Goal: Download file/media

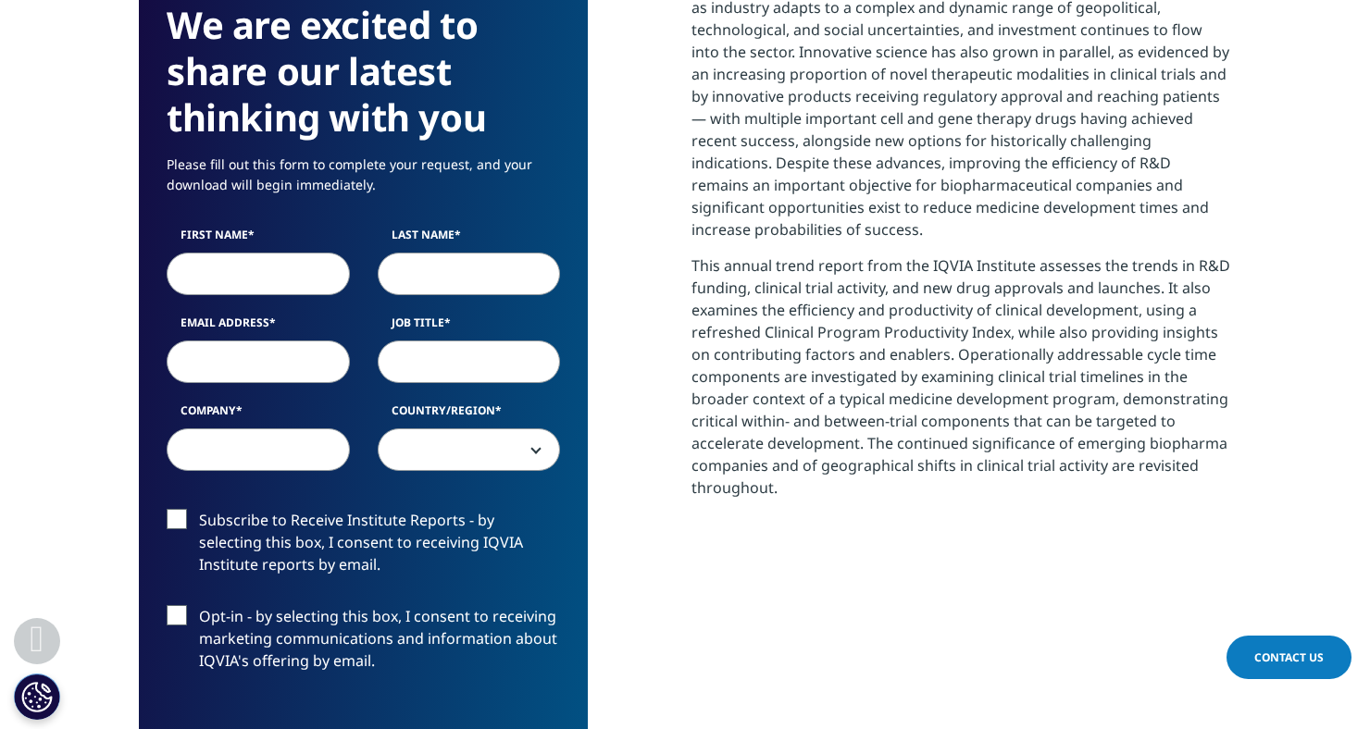
scroll to position [803, 0]
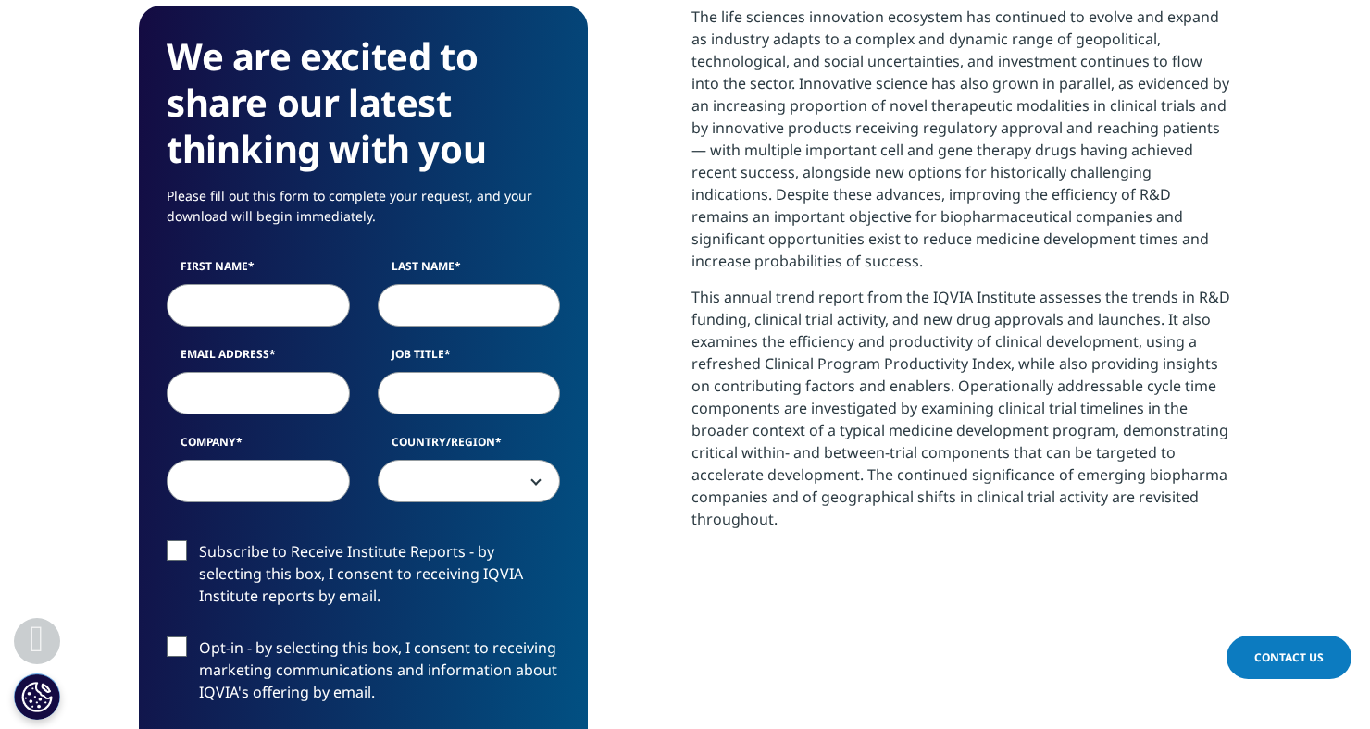
click at [286, 304] on input "First Name" at bounding box center [258, 305] width 183 height 43
type input "cl"
click at [444, 310] on input "Last Name" at bounding box center [469, 305] width 183 height 43
type input "cl"
click at [308, 396] on input "Email Address" at bounding box center [258, 393] width 183 height 43
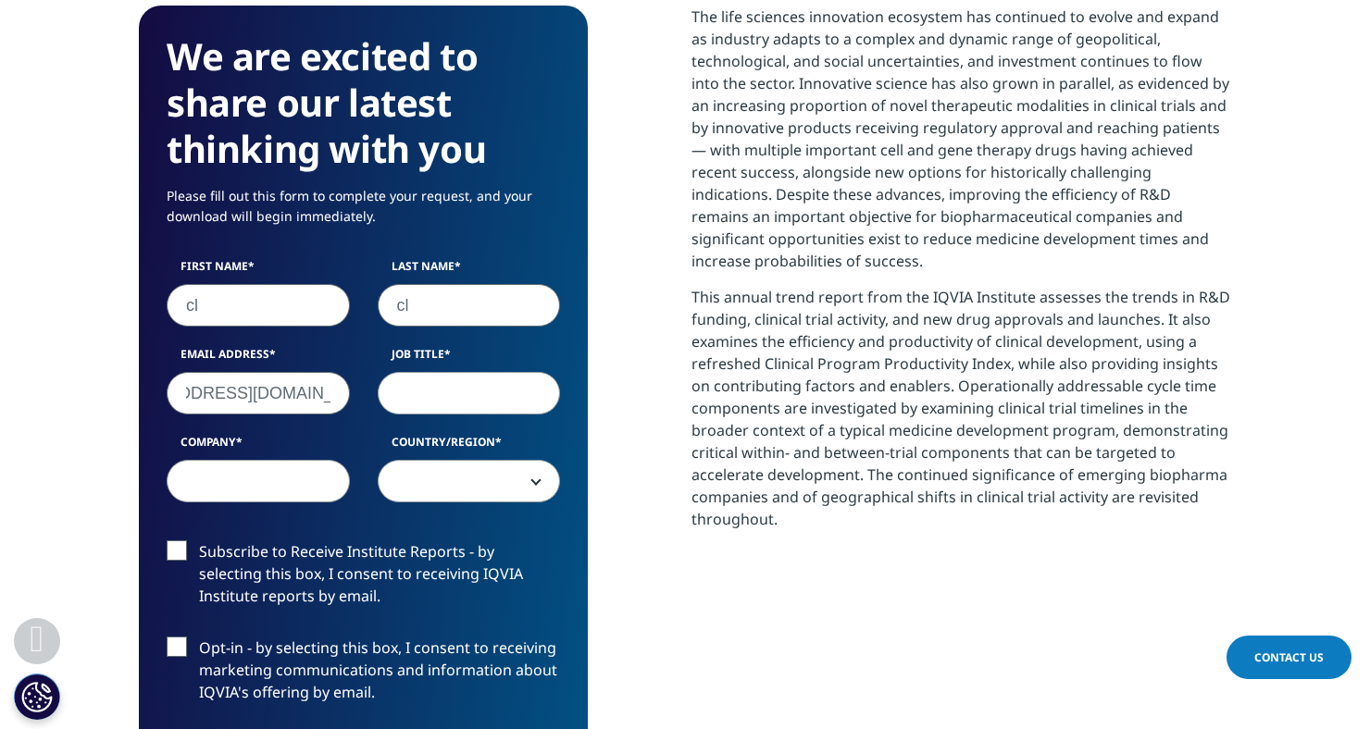
scroll to position [0, 96]
type input "[EMAIL_ADDRESS][DOMAIN_NAME]"
click at [429, 401] on input "Job Title" at bounding box center [469, 393] width 183 height 43
type input "CS"
click at [265, 479] on input "Company" at bounding box center [258, 481] width 183 height 43
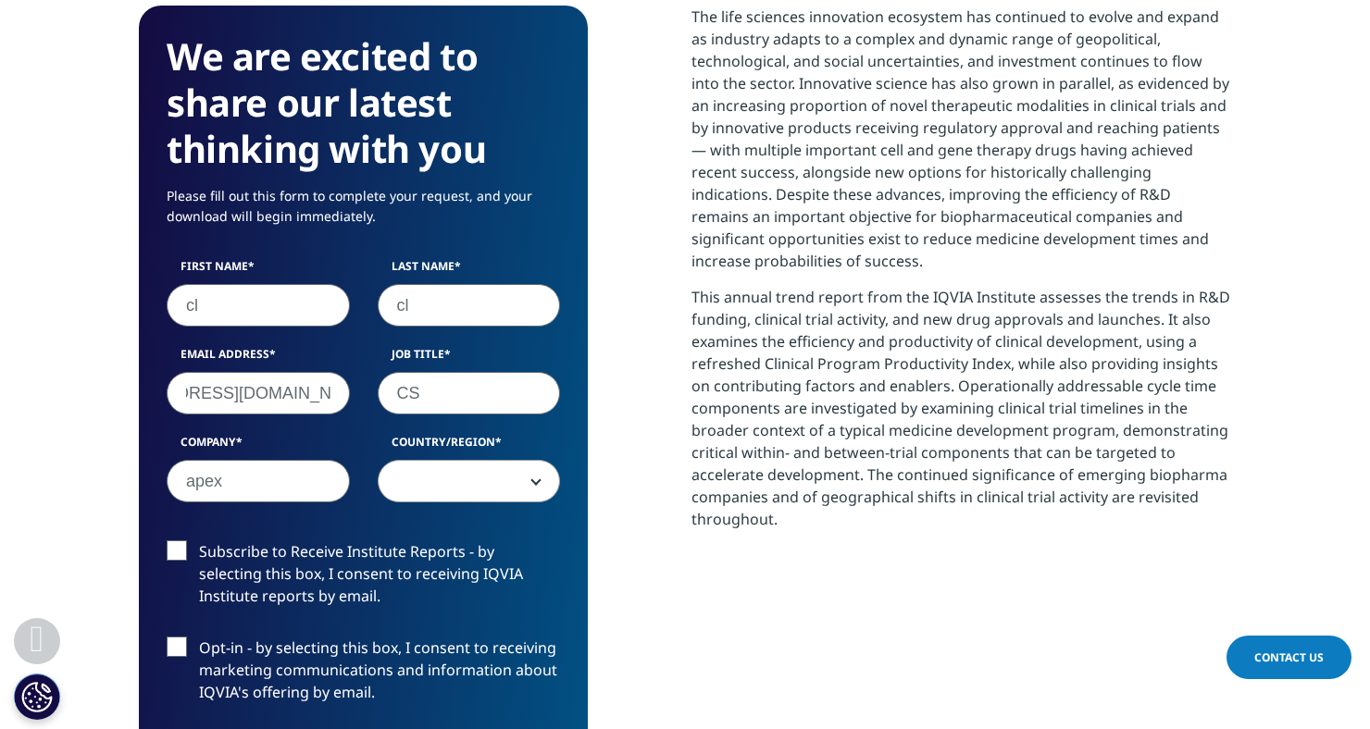
type input "apex"
click at [428, 490] on span at bounding box center [468, 482] width 181 height 43
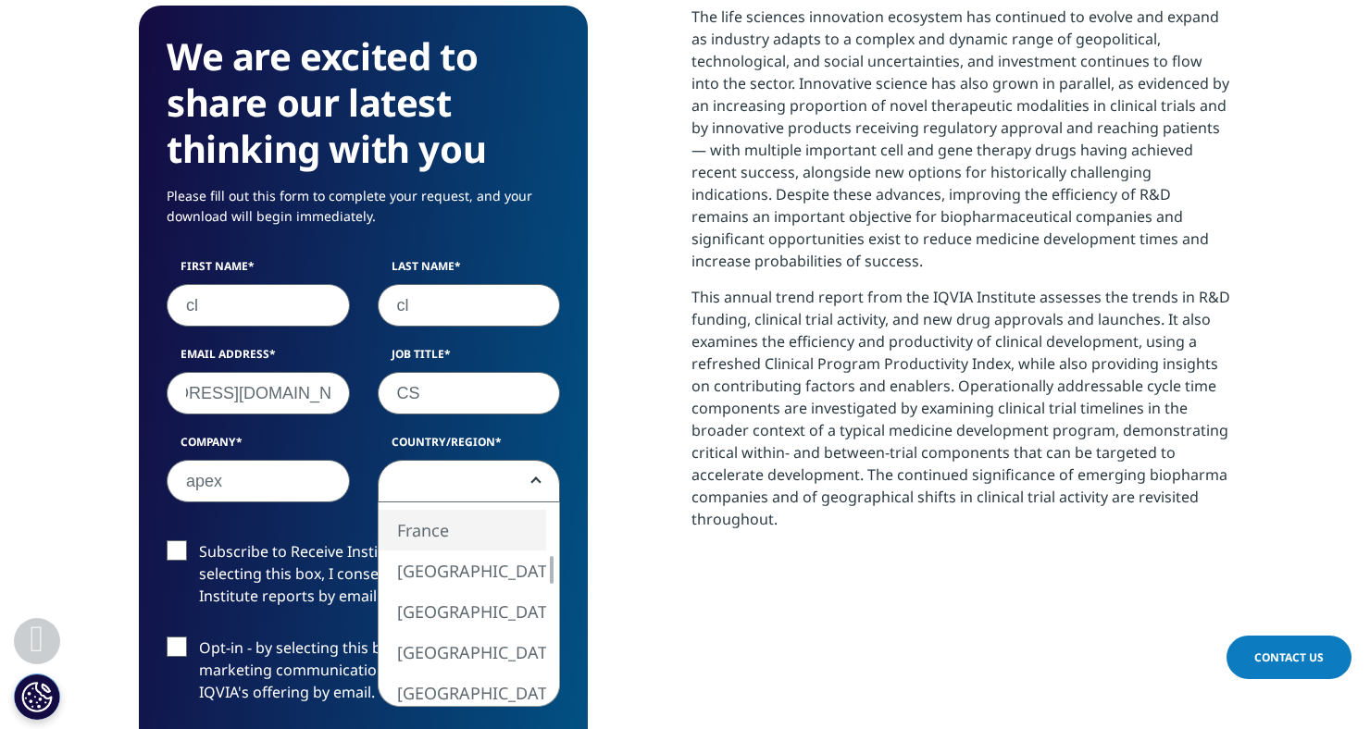
select select "France"
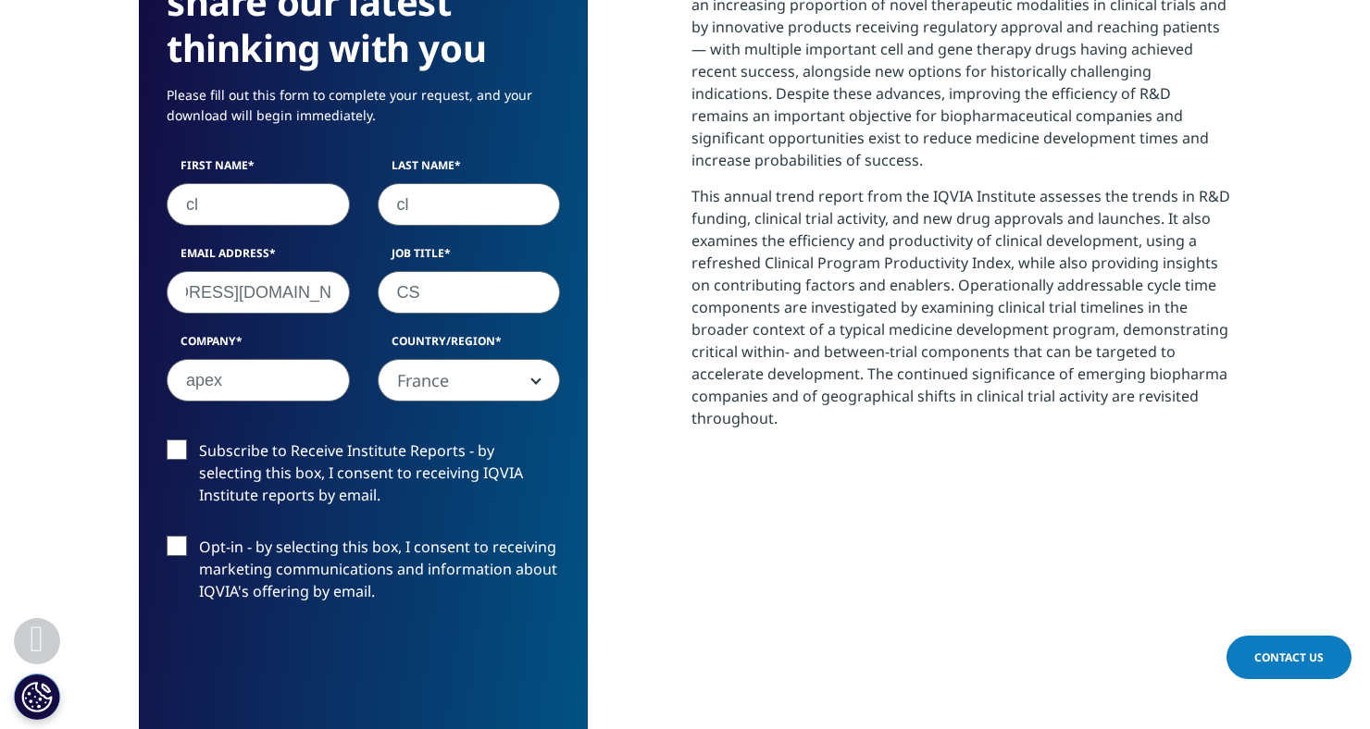
scroll to position [909, 0]
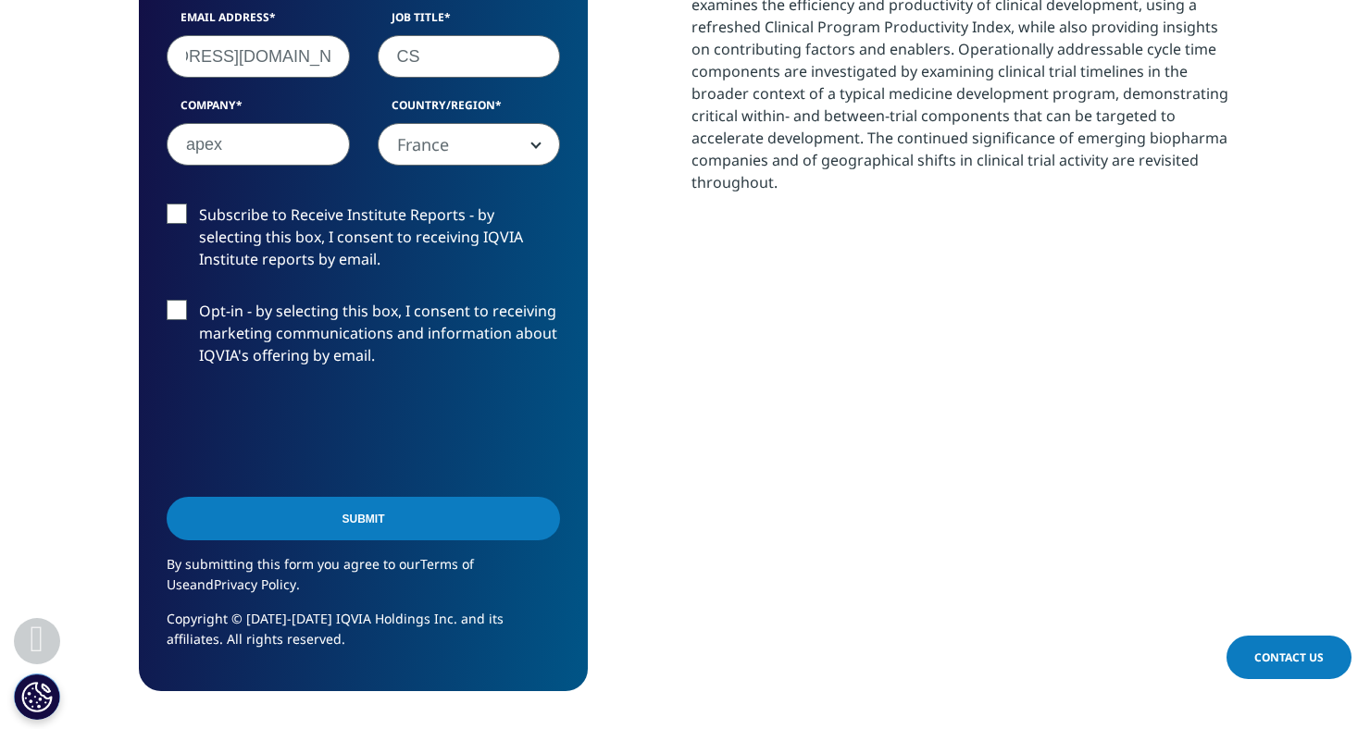
click at [343, 515] on input "Submit" at bounding box center [363, 518] width 393 height 43
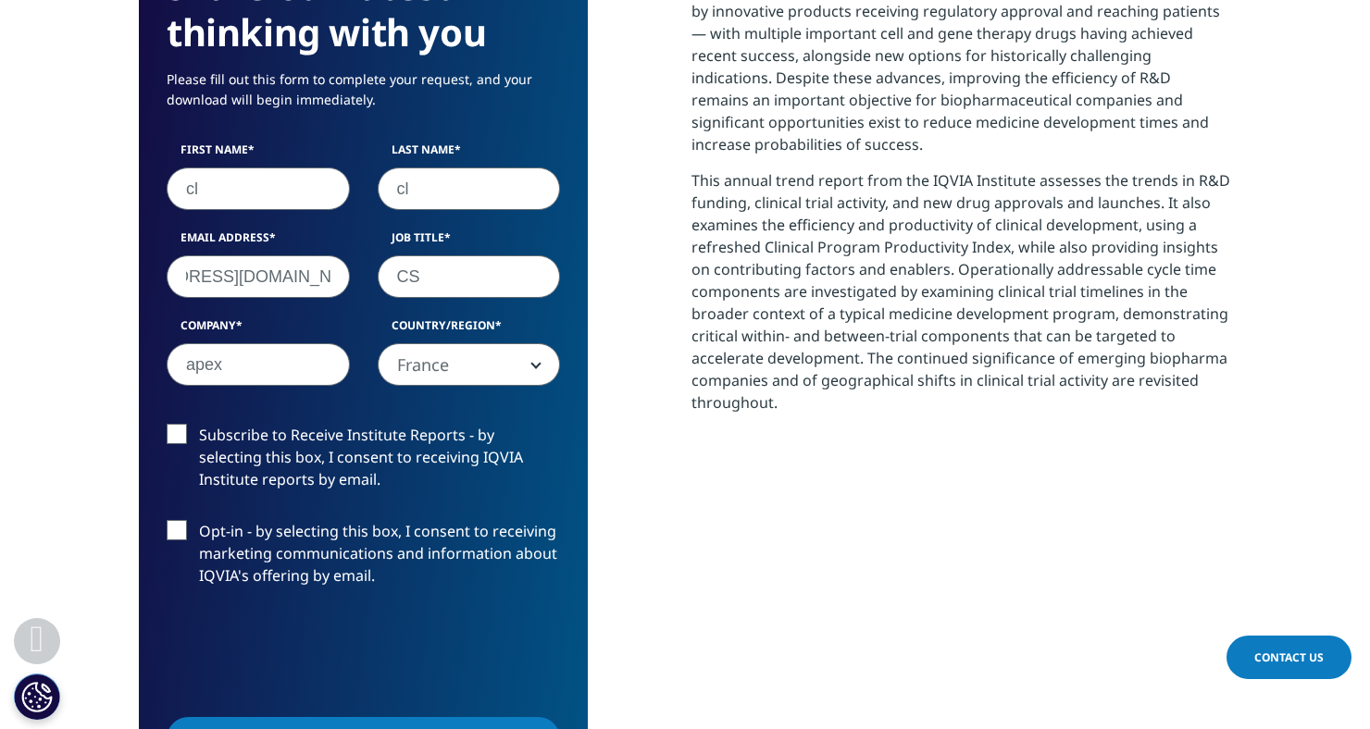
scroll to position [9, 9]
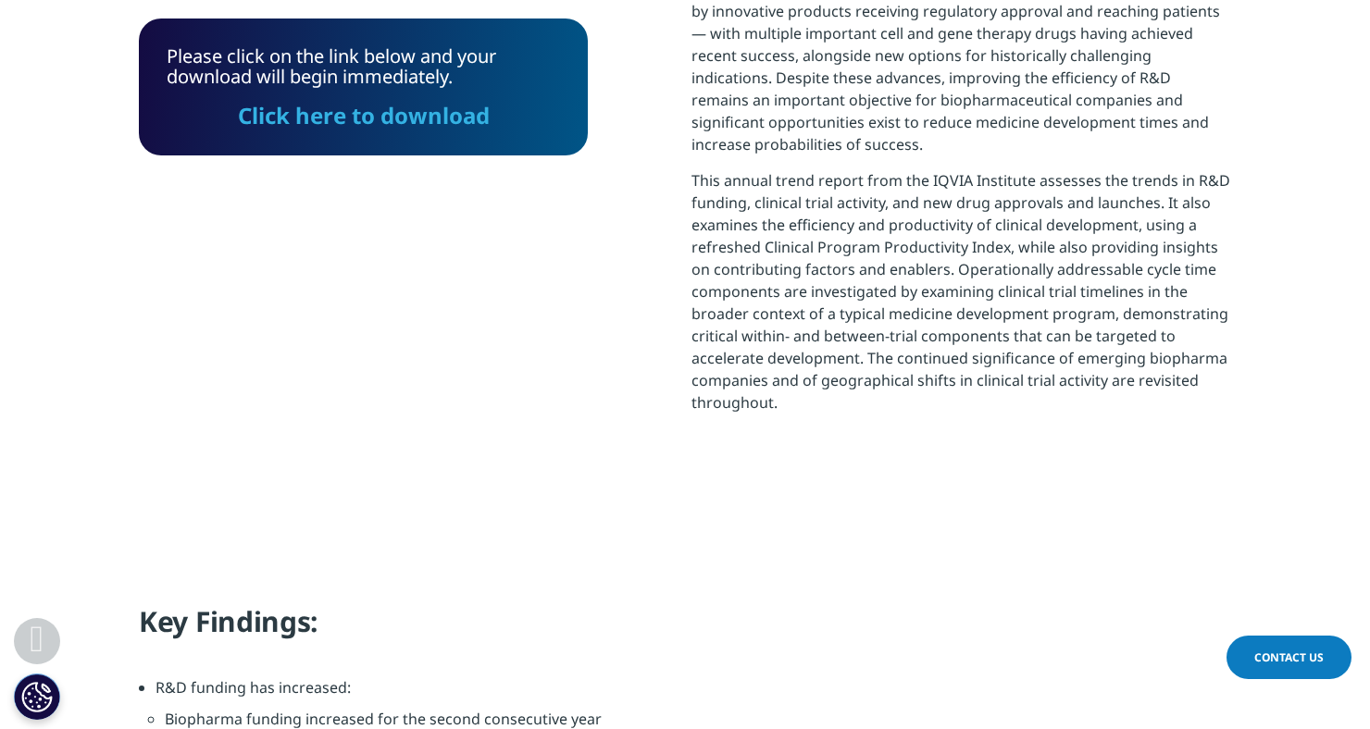
click at [339, 124] on link "Click here to download" at bounding box center [364, 115] width 252 height 31
